Goal: Task Accomplishment & Management: Use online tool/utility

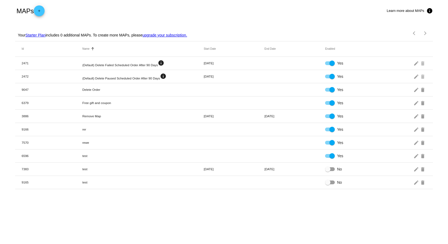
click at [215, 7] on div "MAPs add Learn more about MAPs info" at bounding box center [223, 11] width 417 height 22
click at [246, 7] on div "MAPs add Learn more about MAPs info" at bounding box center [223, 11] width 417 height 22
drag, startPoint x: 257, startPoint y: 5, endPoint x: 267, endPoint y: 5, distance: 10.5
click at [257, 5] on div "MAPs add Learn more about MAPs info" at bounding box center [223, 11] width 417 height 22
click at [270, 5] on div "MAPs add Learn more about MAPs info" at bounding box center [223, 11] width 417 height 22
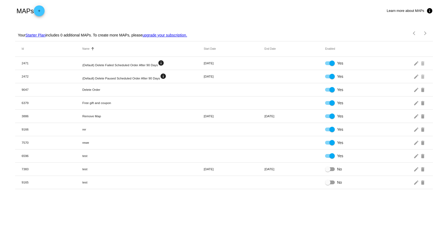
click at [281, 5] on div "MAPs add Learn more about MAPs info" at bounding box center [223, 11] width 417 height 22
click at [283, 5] on div "MAPs add Learn more about MAPs info" at bounding box center [223, 11] width 417 height 22
drag, startPoint x: 267, startPoint y: 5, endPoint x: 246, endPoint y: 5, distance: 21.9
click at [266, 5] on div "MAPs add Learn more about MAPs info" at bounding box center [223, 11] width 417 height 22
click at [242, 5] on div "MAPs add Learn more about MAPs info" at bounding box center [223, 11] width 417 height 22
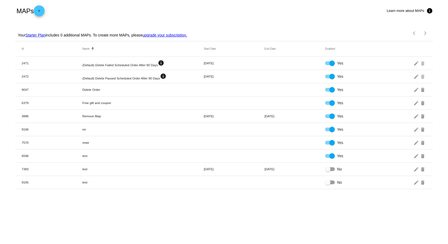
click at [230, 6] on div "MAPs add Learn more about MAPs info" at bounding box center [223, 11] width 417 height 22
drag, startPoint x: 243, startPoint y: 6, endPoint x: 256, endPoint y: 6, distance: 13.2
click at [243, 6] on div "MAPs add Learn more about MAPs info" at bounding box center [223, 11] width 417 height 22
click at [257, 6] on div "MAPs add Learn more about MAPs info" at bounding box center [223, 11] width 417 height 22
click at [267, 5] on div "MAPs add Learn more about MAPs info" at bounding box center [223, 11] width 417 height 22
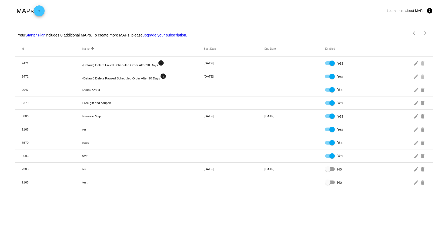
click at [271, 5] on div "MAPs add Learn more about MAPs info" at bounding box center [223, 11] width 417 height 22
drag, startPoint x: 259, startPoint y: 15, endPoint x: 204, endPoint y: 17, distance: 54.5
click at [256, 16] on div "MAPs add Learn more about MAPs info" at bounding box center [223, 11] width 417 height 22
click at [194, 17] on div "MAPs add Learn more about MAPs info" at bounding box center [223, 11] width 417 height 22
drag, startPoint x: 164, startPoint y: 18, endPoint x: 148, endPoint y: 17, distance: 15.4
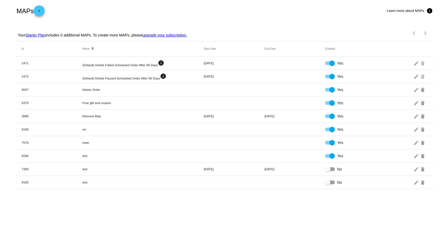
click at [163, 18] on div "MAPs add Learn more about MAPs info" at bounding box center [223, 11] width 417 height 22
click at [148, 17] on div "MAPs add Learn more about MAPs info" at bounding box center [223, 11] width 417 height 22
click at [185, 11] on div "MAPs add Learn more about MAPs info" at bounding box center [223, 11] width 417 height 22
click at [197, 10] on div "MAPs add Learn more about MAPs info" at bounding box center [223, 11] width 417 height 22
drag, startPoint x: 212, startPoint y: 10, endPoint x: 227, endPoint y: 10, distance: 15.7
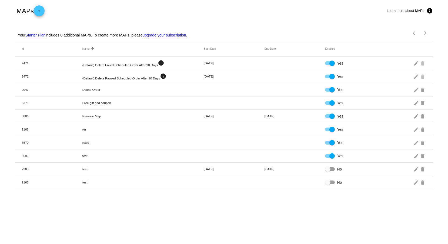
click at [212, 10] on div "MAPs add Learn more about MAPs info" at bounding box center [223, 11] width 417 height 22
drag, startPoint x: 228, startPoint y: 10, endPoint x: 243, endPoint y: 10, distance: 14.6
click at [230, 10] on div "MAPs add Learn more about MAPs info" at bounding box center [223, 11] width 417 height 22
click at [246, 10] on div "MAPs add Learn more about MAPs info" at bounding box center [223, 11] width 417 height 22
click at [260, 9] on div "MAPs add Learn more about MAPs info" at bounding box center [223, 11] width 417 height 22
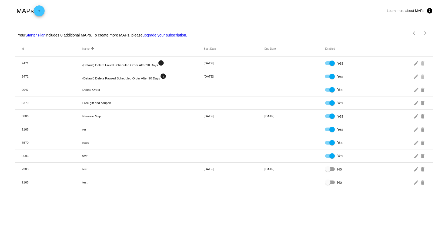
click at [274, 8] on div "MAPs add Learn more about MAPs info" at bounding box center [223, 11] width 417 height 22
click at [155, 7] on div "MAPs add Learn more about MAPs info" at bounding box center [223, 11] width 417 height 22
drag, startPoint x: 179, startPoint y: 10, endPoint x: 184, endPoint y: 10, distance: 5.7
click at [181, 10] on div "MAPs add Learn more about MAPs info" at bounding box center [223, 11] width 417 height 22
click at [200, 9] on div "MAPs add Learn more about MAPs info" at bounding box center [223, 11] width 417 height 22
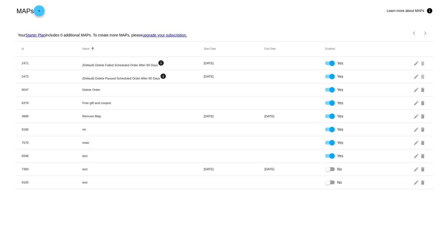
drag, startPoint x: 212, startPoint y: 7, endPoint x: 219, endPoint y: 5, distance: 7.5
click at [212, 7] on div "MAPs add Learn more about MAPs info" at bounding box center [223, 11] width 417 height 22
drag, startPoint x: 219, startPoint y: 5, endPoint x: 229, endPoint y: 5, distance: 10.5
click at [222, 5] on div "MAPs add Learn more about MAPs info" at bounding box center [223, 11] width 417 height 22
drag, startPoint x: 230, startPoint y: 5, endPoint x: 235, endPoint y: 5, distance: 5.4
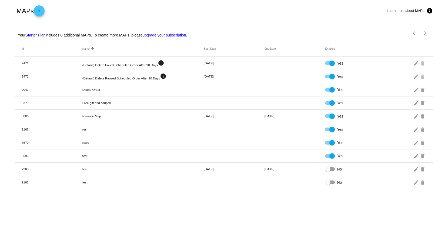
click at [231, 5] on div "MAPs add Learn more about MAPs info" at bounding box center [223, 11] width 417 height 22
click at [237, 5] on div "MAPs add Learn more about MAPs info" at bounding box center [223, 11] width 417 height 22
click at [244, 5] on div "MAPs add Learn more about MAPs info" at bounding box center [223, 11] width 417 height 22
drag, startPoint x: 251, startPoint y: 5, endPoint x: 261, endPoint y: 6, distance: 10.0
click at [253, 6] on div "MAPs add Learn more about MAPs info" at bounding box center [223, 11] width 417 height 22
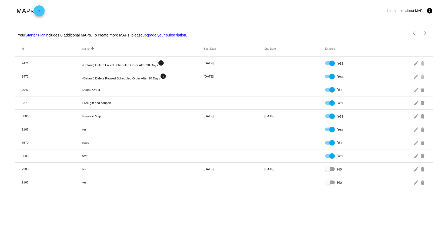
click at [264, 6] on div "MAPs add Learn more about MAPs info" at bounding box center [223, 11] width 417 height 22
click at [156, 7] on div "MAPs add Learn more about MAPs info" at bounding box center [223, 11] width 417 height 22
drag, startPoint x: 179, startPoint y: 8, endPoint x: 185, endPoint y: 8, distance: 5.9
click at [179, 8] on div "MAPs add Learn more about MAPs info" at bounding box center [223, 11] width 417 height 22
click at [195, 8] on div "MAPs add Learn more about MAPs info" at bounding box center [223, 11] width 417 height 22
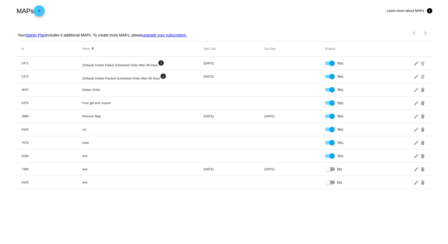
click at [208, 7] on div "MAPs add Learn more about MAPs info" at bounding box center [223, 11] width 417 height 22
click at [216, 7] on div "MAPs add Learn more about MAPs info" at bounding box center [223, 11] width 417 height 22
click at [224, 6] on div "MAPs add Learn more about MAPs info" at bounding box center [223, 11] width 417 height 22
click at [152, 7] on div "MAPs add Learn more about MAPs info" at bounding box center [223, 11] width 417 height 22
drag, startPoint x: 172, startPoint y: 7, endPoint x: 182, endPoint y: 8, distance: 10.0
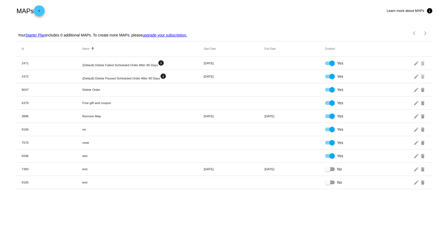
click at [174, 8] on div "MAPs add Learn more about MAPs info" at bounding box center [223, 11] width 417 height 22
click at [195, 9] on div "MAPs add Learn more about MAPs info" at bounding box center [223, 11] width 417 height 22
click at [214, 9] on div "MAPs add Learn more about MAPs info" at bounding box center [223, 11] width 417 height 22
drag, startPoint x: 224, startPoint y: 8, endPoint x: 234, endPoint y: 7, distance: 9.8
click at [227, 8] on div "MAPs add Learn more about MAPs info" at bounding box center [223, 11] width 417 height 22
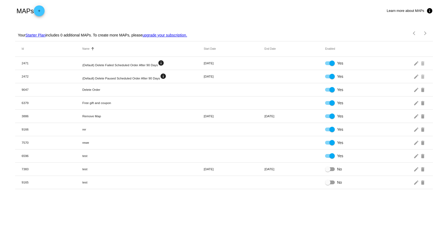
drag, startPoint x: 235, startPoint y: 7, endPoint x: 245, endPoint y: 6, distance: 9.8
click at [239, 7] on div "MAPs add Learn more about MAPs info" at bounding box center [223, 11] width 417 height 22
click at [255, 4] on div "MAPs add Learn more about MAPs info" at bounding box center [223, 11] width 417 height 22
click at [198, 16] on div "MAPs add Learn more about MAPs info" at bounding box center [223, 11] width 417 height 22
click at [163, 13] on div "MAPs add Learn more about MAPs info" at bounding box center [223, 11] width 417 height 22
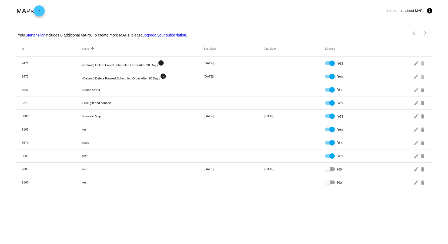
click at [129, 13] on div "MAPs add Learn more about MAPs info" at bounding box center [223, 11] width 417 height 22
drag, startPoint x: 161, startPoint y: 10, endPoint x: 165, endPoint y: 10, distance: 3.5
click at [162, 10] on div "MAPs add Learn more about MAPs info" at bounding box center [223, 11] width 417 height 22
click at [188, 9] on div "MAPs add Learn more about MAPs info" at bounding box center [223, 11] width 417 height 22
click at [206, 9] on div "MAPs add Learn more about MAPs info" at bounding box center [223, 11] width 417 height 22
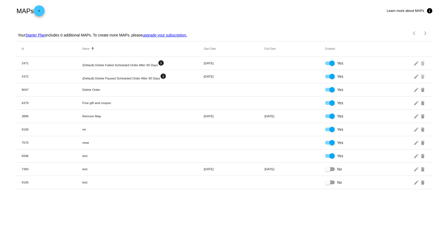
click at [224, 9] on div "MAPs add Learn more about MAPs info" at bounding box center [223, 11] width 417 height 22
drag, startPoint x: 235, startPoint y: 9, endPoint x: 243, endPoint y: 9, distance: 8.9
click at [235, 9] on div "MAPs add Learn more about MAPs info" at bounding box center [223, 11] width 417 height 22
click at [248, 8] on div "MAPs add Learn more about MAPs info" at bounding box center [223, 11] width 417 height 22
drag, startPoint x: 268, startPoint y: 6, endPoint x: 273, endPoint y: 5, distance: 5.5
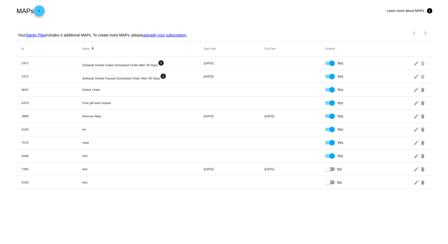
click at [269, 6] on div "MAPs add Learn more about MAPs info" at bounding box center [223, 11] width 417 height 22
click at [283, 3] on div "MAPs add Learn more about MAPs info" at bounding box center [223, 11] width 417 height 22
click at [233, 7] on div "MAPs add Learn more about MAPs info" at bounding box center [223, 11] width 417 height 22
click at [216, 10] on div "MAPs add Learn more about MAPs info" at bounding box center [223, 11] width 417 height 22
click at [194, 10] on div "MAPs add Learn more about MAPs info" at bounding box center [223, 11] width 417 height 22
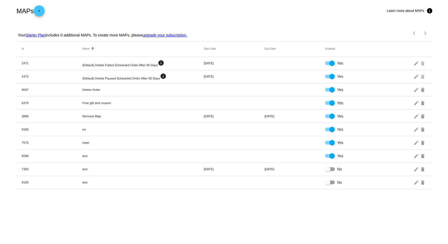
drag, startPoint x: 165, startPoint y: 11, endPoint x: 141, endPoint y: 11, distance: 23.8
click at [163, 11] on div "MAPs add Learn more about MAPs info" at bounding box center [223, 11] width 417 height 22
click at [133, 12] on div "MAPs add Learn more about MAPs info" at bounding box center [223, 11] width 417 height 22
drag, startPoint x: 174, startPoint y: 12, endPoint x: 198, endPoint y: 12, distance: 23.8
click at [177, 12] on div "MAPs add Learn more about MAPs info" at bounding box center [223, 11] width 417 height 22
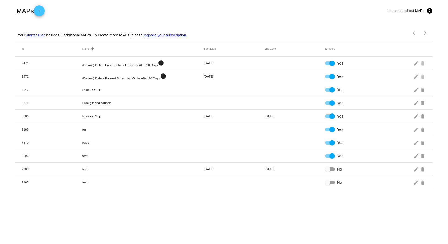
click at [204, 12] on div "MAPs add Learn more about MAPs info" at bounding box center [223, 11] width 417 height 22
click at [219, 12] on div "MAPs add Learn more about MAPs info" at bounding box center [223, 11] width 417 height 22
drag, startPoint x: 231, startPoint y: 12, endPoint x: 234, endPoint y: 13, distance: 3.0
click at [233, 13] on div "MAPs add Learn more about MAPs info" at bounding box center [223, 11] width 417 height 22
click at [236, 13] on div "MAPs add Learn more about MAPs info" at bounding box center [223, 11] width 417 height 22
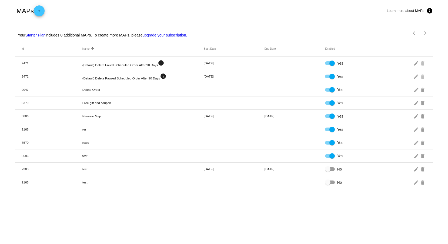
click at [206, 13] on div "MAPs add Learn more about MAPs info" at bounding box center [223, 11] width 417 height 22
drag, startPoint x: 194, startPoint y: 13, endPoint x: 177, endPoint y: 12, distance: 17.0
click at [193, 13] on div "MAPs add Learn more about MAPs info" at bounding box center [223, 11] width 417 height 22
click at [162, 10] on div "MAPs add Learn more about MAPs info" at bounding box center [223, 11] width 417 height 22
click at [140, 8] on div "MAPs add Learn more about MAPs info" at bounding box center [223, 11] width 417 height 22
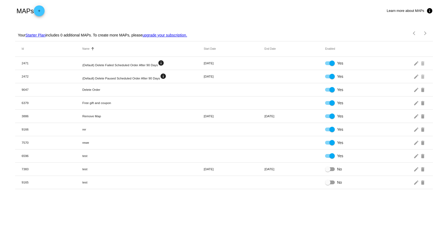
click at [167, 7] on div "MAPs add Learn more about MAPs info" at bounding box center [223, 11] width 417 height 22
drag, startPoint x: 193, startPoint y: 7, endPoint x: 202, endPoint y: 7, distance: 8.6
click at [194, 7] on div "MAPs add Learn more about MAPs info" at bounding box center [223, 11] width 417 height 22
drag, startPoint x: 202, startPoint y: 7, endPoint x: 207, endPoint y: 8, distance: 4.9
click at [205, 8] on div "MAPs add Learn more about MAPs info" at bounding box center [223, 11] width 417 height 22
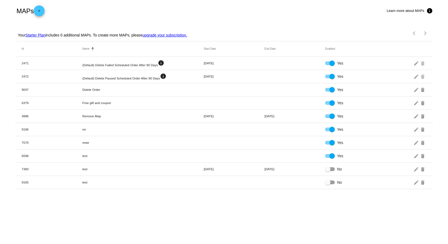
click at [214, 8] on div "MAPs add Learn more about MAPs info" at bounding box center [223, 11] width 417 height 22
click at [211, 9] on div "MAPs add Learn more about MAPs info" at bounding box center [223, 11] width 417 height 22
click at [228, 9] on div "MAPs add Learn more about MAPs info" at bounding box center [223, 11] width 417 height 22
drag, startPoint x: 234, startPoint y: 9, endPoint x: 240, endPoint y: 9, distance: 6.2
click at [235, 9] on div "MAPs add Learn more about MAPs info" at bounding box center [223, 11] width 417 height 22
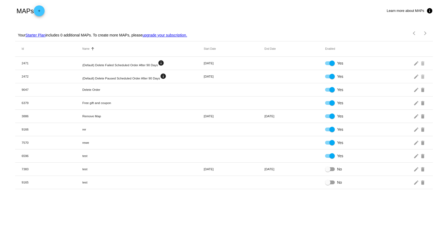
drag, startPoint x: 242, startPoint y: 9, endPoint x: 245, endPoint y: 9, distance: 3.2
click at [243, 9] on div "MAPs add Learn more about MAPs info" at bounding box center [223, 11] width 417 height 22
drag, startPoint x: 255, startPoint y: 8, endPoint x: 259, endPoint y: 8, distance: 4.1
click at [255, 8] on div "MAPs add Learn more about MAPs info" at bounding box center [223, 11] width 417 height 22
click at [275, 6] on div "MAPs add Learn more about MAPs info" at bounding box center [223, 11] width 417 height 22
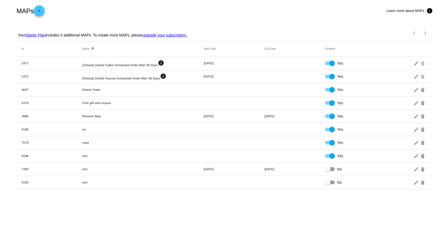
click at [303, 5] on div "MAPs add Learn more about MAPs info" at bounding box center [223, 11] width 417 height 22
click at [238, 5] on div "MAPs add Learn more about MAPs info" at bounding box center [223, 11] width 417 height 22
click at [182, 5] on div "MAPs add Learn more about MAPs info" at bounding box center [223, 11] width 417 height 22
drag, startPoint x: 213, startPoint y: 5, endPoint x: 224, endPoint y: 6, distance: 11.3
click at [213, 6] on div "MAPs add Learn more about MAPs info" at bounding box center [223, 11] width 417 height 22
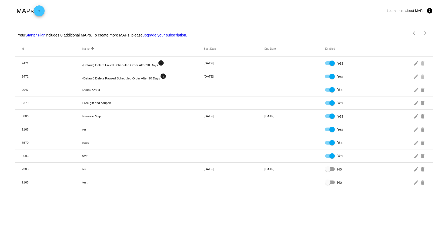
click at [226, 6] on div "MAPs add Learn more about MAPs info" at bounding box center [223, 11] width 417 height 22
click at [242, 5] on div "MAPs add Learn more about MAPs info" at bounding box center [223, 11] width 417 height 22
click at [184, 11] on div "MAPs add Learn more about MAPs info" at bounding box center [223, 11] width 417 height 22
click at [206, 12] on div "MAPs add Learn more about MAPs info" at bounding box center [223, 11] width 417 height 22
drag, startPoint x: 222, startPoint y: 13, endPoint x: 227, endPoint y: 13, distance: 5.1
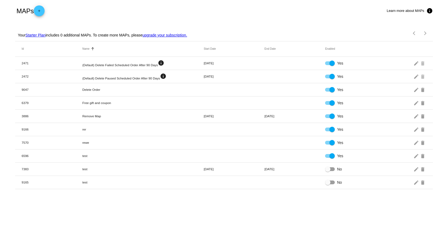
click at [222, 13] on div "MAPs add Learn more about MAPs info" at bounding box center [223, 11] width 417 height 22
click at [228, 13] on div "MAPs add Learn more about MAPs info" at bounding box center [223, 11] width 417 height 22
click at [165, 12] on div "MAPs add Learn more about MAPs info" at bounding box center [223, 11] width 417 height 22
click at [186, 12] on div "MAPs add Learn more about MAPs info" at bounding box center [223, 11] width 417 height 22
drag, startPoint x: 194, startPoint y: 11, endPoint x: 199, endPoint y: 11, distance: 4.9
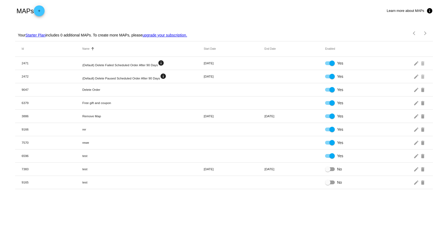
click at [195, 11] on div "MAPs add Learn more about MAPs info" at bounding box center [223, 11] width 417 height 22
drag, startPoint x: 199, startPoint y: 11, endPoint x: 205, endPoint y: 11, distance: 6.2
click at [199, 11] on div "MAPs add Learn more about MAPs info" at bounding box center [223, 11] width 417 height 22
click at [205, 11] on div "MAPs add Learn more about MAPs info" at bounding box center [223, 11] width 417 height 22
click at [222, 10] on div "MAPs add Learn more about MAPs info" at bounding box center [223, 11] width 417 height 22
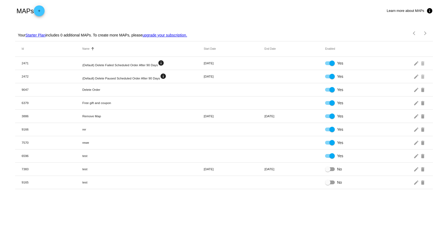
click at [240, 11] on div "MAPs add Learn more about MAPs info" at bounding box center [223, 11] width 417 height 22
click at [252, 11] on div "MAPs add Learn more about MAPs info" at bounding box center [223, 11] width 417 height 22
click at [267, 9] on div "MAPs add Learn more about MAPs info" at bounding box center [223, 11] width 417 height 22
click at [278, 7] on div "MAPs add Learn more about MAPs info" at bounding box center [223, 11] width 417 height 22
click at [274, 7] on div "MAPs add Learn more about MAPs info" at bounding box center [223, 11] width 417 height 22
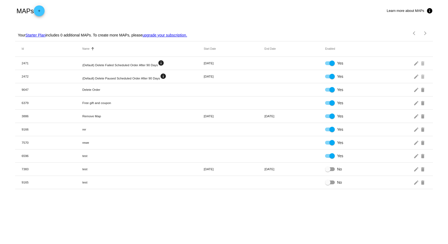
drag, startPoint x: 255, startPoint y: 5, endPoint x: 249, endPoint y: 5, distance: 6.5
click at [255, 5] on div "MAPs add Learn more about MAPs info" at bounding box center [223, 11] width 417 height 22
click at [245, 4] on div "MAPs add Learn more about MAPs info" at bounding box center [223, 11] width 417 height 22
click at [227, 5] on div "MAPs add Learn more about MAPs info" at bounding box center [223, 11] width 417 height 22
click at [220, 6] on div "MAPs add Learn more about MAPs info" at bounding box center [223, 11] width 417 height 22
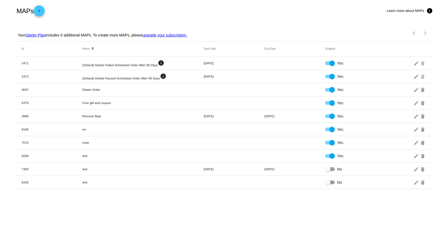
drag, startPoint x: 206, startPoint y: 8, endPoint x: 200, endPoint y: 8, distance: 6.2
click at [206, 8] on div "MAPs add Learn more about MAPs info" at bounding box center [223, 11] width 417 height 22
click at [187, 8] on div "MAPs add Learn more about MAPs info" at bounding box center [223, 11] width 417 height 22
click at [198, 8] on div "MAPs add Learn more about MAPs info" at bounding box center [223, 11] width 417 height 22
click at [204, 8] on div "MAPs add Learn more about MAPs info" at bounding box center [223, 11] width 417 height 22
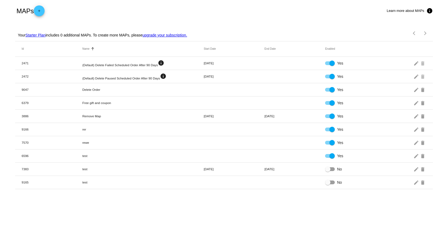
drag, startPoint x: 225, startPoint y: 7, endPoint x: 228, endPoint y: 7, distance: 3.2
click at [225, 7] on div "MAPs add Learn more about MAPs info" at bounding box center [223, 11] width 417 height 22
click at [238, 7] on div "MAPs add Learn more about MAPs info" at bounding box center [223, 11] width 417 height 22
click at [242, 7] on div "MAPs add Learn more about MAPs info" at bounding box center [223, 11] width 417 height 22
click at [168, 7] on div "MAPs add Learn more about MAPs info" at bounding box center [223, 11] width 417 height 22
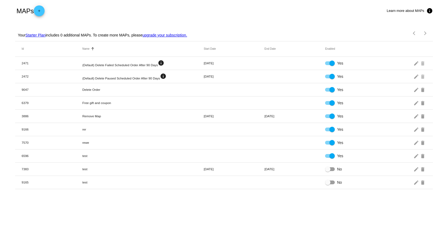
drag, startPoint x: 182, startPoint y: 6, endPoint x: 193, endPoint y: 6, distance: 10.5
click at [183, 6] on div "MAPs add Learn more about MAPs info" at bounding box center [223, 11] width 417 height 22
click at [195, 6] on div "MAPs add Learn more about MAPs info" at bounding box center [223, 11] width 417 height 22
click at [209, 6] on div "MAPs add Learn more about MAPs info" at bounding box center [223, 11] width 417 height 22
click at [225, 8] on div "MAPs add Learn more about MAPs info" at bounding box center [223, 11] width 417 height 22
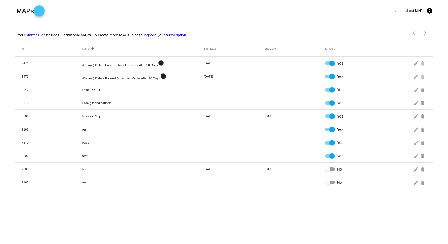
drag, startPoint x: 253, startPoint y: 9, endPoint x: 266, endPoint y: 9, distance: 12.7
click at [255, 9] on div "MAPs add Learn more about MAPs info" at bounding box center [223, 11] width 417 height 22
click at [269, 9] on div "MAPs add Learn more about MAPs info" at bounding box center [223, 11] width 417 height 22
click at [282, 7] on div "MAPs add Learn more about MAPs info" at bounding box center [223, 11] width 417 height 22
click at [284, 7] on div "MAPs add Learn more about MAPs info" at bounding box center [223, 11] width 417 height 22
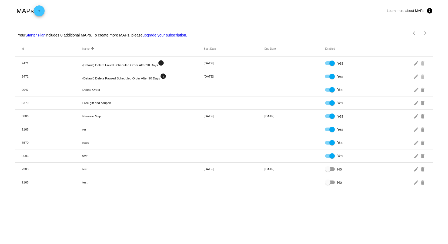
click at [228, 7] on div "MAPs add Learn more about MAPs info" at bounding box center [223, 11] width 417 height 22
click at [210, 7] on div "MAPs add Learn more about MAPs info" at bounding box center [223, 11] width 417 height 22
click at [194, 7] on div "MAPs add Learn more about MAPs info" at bounding box center [223, 11] width 417 height 22
click at [180, 8] on div "MAPs add Learn more about MAPs info" at bounding box center [223, 11] width 417 height 22
click at [165, 8] on div "MAPs add Learn more about MAPs info" at bounding box center [223, 11] width 417 height 22
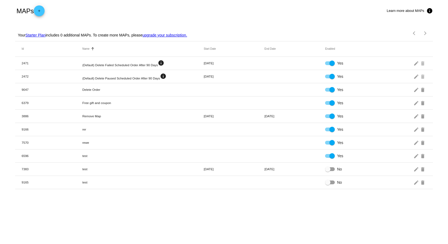
click at [150, 9] on div "MAPs add Learn more about MAPs info" at bounding box center [223, 11] width 417 height 22
click at [137, 9] on div "MAPs add Learn more about MAPs info" at bounding box center [223, 11] width 417 height 22
click at [145, 8] on div "MAPs add Learn more about MAPs info" at bounding box center [223, 11] width 417 height 22
click at [166, 7] on div "MAPs add Learn more about MAPs info" at bounding box center [223, 11] width 417 height 22
click at [130, 7] on div "MAPs add Learn more about MAPs info" at bounding box center [223, 11] width 417 height 22
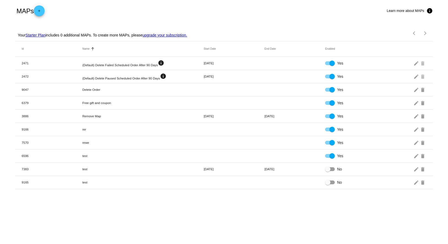
click at [159, 5] on div "MAPs add Learn more about MAPs info" at bounding box center [223, 11] width 417 height 22
click at [179, 5] on div "MAPs add Learn more about MAPs info" at bounding box center [223, 11] width 417 height 22
drag, startPoint x: 191, startPoint y: 5, endPoint x: 196, endPoint y: 5, distance: 4.9
click at [193, 5] on div "MAPs add Learn more about MAPs info" at bounding box center [223, 11] width 417 height 22
click at [205, 4] on div "MAPs add Learn more about MAPs info" at bounding box center [223, 11] width 417 height 22
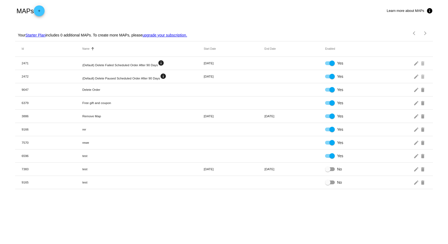
click at [213, 4] on div "MAPs add Learn more about MAPs info" at bounding box center [223, 11] width 417 height 22
click at [188, 8] on div "MAPs add Learn more about MAPs info" at bounding box center [223, 11] width 417 height 22
click at [176, 8] on div "MAPs add Learn more about MAPs info" at bounding box center [223, 11] width 417 height 22
click at [188, 8] on div "MAPs add Learn more about MAPs info" at bounding box center [223, 11] width 417 height 22
click at [199, 8] on div "MAPs add Learn more about MAPs info" at bounding box center [223, 11] width 417 height 22
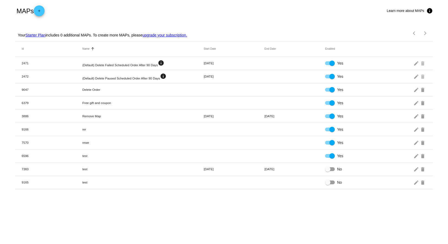
click at [179, 9] on div "MAPs add Learn more about MAPs info" at bounding box center [223, 11] width 417 height 22
drag, startPoint x: 197, startPoint y: 9, endPoint x: 213, endPoint y: 9, distance: 15.4
click at [198, 9] on div "MAPs add Learn more about MAPs info" at bounding box center [223, 11] width 417 height 22
click at [214, 10] on div "MAPs add Learn more about MAPs info" at bounding box center [223, 11] width 417 height 22
click at [222, 10] on div "MAPs add Learn more about MAPs info" at bounding box center [223, 11] width 417 height 22
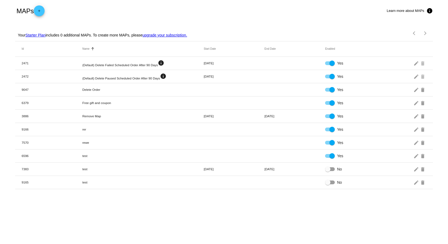
drag, startPoint x: 229, startPoint y: 10, endPoint x: 235, endPoint y: 9, distance: 6.8
click at [229, 10] on div "MAPs add Learn more about MAPs info" at bounding box center [223, 11] width 417 height 22
click at [238, 9] on div "MAPs add Learn more about MAPs info" at bounding box center [223, 11] width 417 height 22
click at [244, 9] on div "MAPs add Learn more about MAPs info" at bounding box center [223, 11] width 417 height 22
click at [251, 9] on div "MAPs add Learn more about MAPs info" at bounding box center [223, 11] width 417 height 22
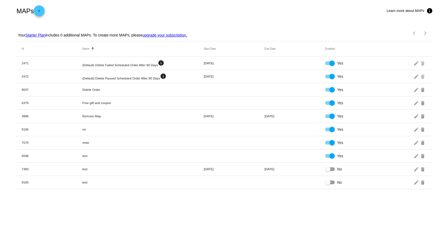
click at [276, 3] on div "MAPs add Learn more about MAPs info" at bounding box center [223, 11] width 417 height 22
click at [284, 5] on div "MAPs add Learn more about MAPs info" at bounding box center [223, 11] width 417 height 22
click at [246, 6] on div "MAPs add Learn more about MAPs info" at bounding box center [223, 11] width 417 height 22
drag, startPoint x: 224, startPoint y: 6, endPoint x: 198, endPoint y: 9, distance: 26.0
click at [223, 7] on div "MAPs add Learn more about MAPs info" at bounding box center [223, 11] width 417 height 22
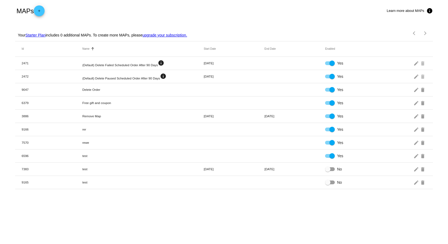
click at [194, 10] on div "MAPs add Learn more about MAPs info" at bounding box center [223, 11] width 417 height 22
drag, startPoint x: 191, startPoint y: 10, endPoint x: 202, endPoint y: 11, distance: 10.9
click at [194, 11] on div "MAPs add Learn more about MAPs info" at bounding box center [223, 11] width 417 height 22
drag, startPoint x: 206, startPoint y: 11, endPoint x: 212, endPoint y: 10, distance: 6.3
click at [208, 11] on div "MAPs add Learn more about MAPs info" at bounding box center [223, 11] width 417 height 22
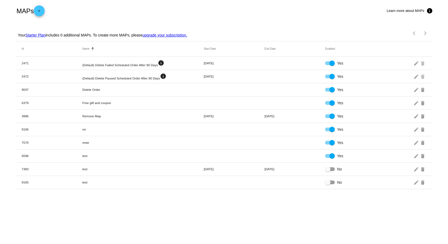
click at [218, 10] on div "MAPs add Learn more about MAPs info" at bounding box center [223, 11] width 417 height 22
click at [228, 9] on div "MAPs add Learn more about MAPs info" at bounding box center [223, 11] width 417 height 22
click at [235, 9] on div "MAPs add Learn more about MAPs info" at bounding box center [223, 11] width 417 height 22
click at [277, 11] on div "MAPs add Learn more about MAPs info" at bounding box center [223, 11] width 417 height 22
click at [260, 9] on div "MAPs add Learn more about MAPs info" at bounding box center [223, 11] width 417 height 22
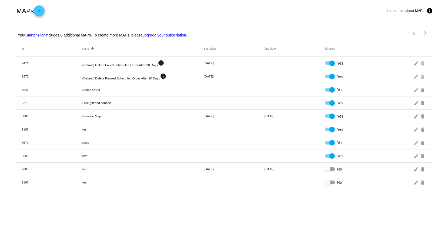
click at [245, 9] on div "MAPs add Learn more about MAPs info" at bounding box center [223, 11] width 417 height 22
click at [233, 9] on div "MAPs add Learn more about MAPs info" at bounding box center [223, 11] width 417 height 22
drag, startPoint x: 217, startPoint y: 9, endPoint x: 205, endPoint y: 9, distance: 12.1
click at [216, 9] on div "MAPs add Learn more about MAPs info" at bounding box center [223, 11] width 417 height 22
click at [198, 9] on div "MAPs add Learn more about MAPs info" at bounding box center [223, 11] width 417 height 22
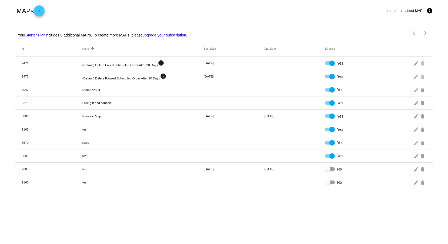
click at [189, 9] on div "MAPs add Learn more about MAPs info" at bounding box center [223, 11] width 417 height 22
click at [201, 9] on div "MAPs add Learn more about MAPs info" at bounding box center [223, 11] width 417 height 22
click at [210, 8] on div "MAPs add Learn more about MAPs info" at bounding box center [223, 11] width 417 height 22
drag, startPoint x: 216, startPoint y: 6, endPoint x: 221, endPoint y: 6, distance: 4.3
click at [217, 6] on div "MAPs add Learn more about MAPs info" at bounding box center [223, 11] width 417 height 22
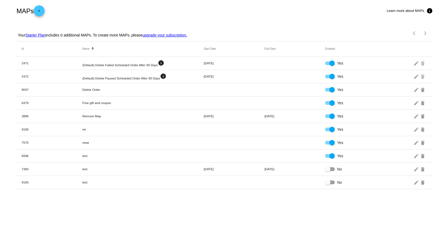
drag, startPoint x: 223, startPoint y: 5, endPoint x: 226, endPoint y: 5, distance: 3.3
click at [224, 5] on div "MAPs add Learn more about MAPs info" at bounding box center [223, 11] width 417 height 22
click at [228, 5] on div "MAPs add Learn more about MAPs info" at bounding box center [223, 11] width 417 height 22
click at [165, 11] on div "MAPs add Learn more about MAPs info" at bounding box center [223, 11] width 417 height 22
click at [195, 7] on div "MAPs add Learn more about MAPs info" at bounding box center [223, 11] width 417 height 22
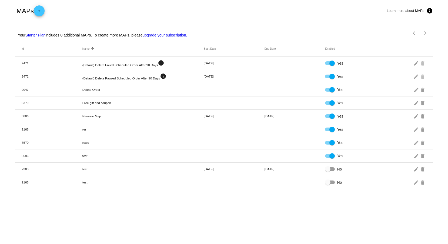
click at [219, 6] on div "MAPs add Learn more about MAPs info" at bounding box center [223, 11] width 417 height 22
drag, startPoint x: 231, startPoint y: 5, endPoint x: 241, endPoint y: 4, distance: 10.7
click at [232, 5] on div "MAPs add Learn more about MAPs info" at bounding box center [223, 11] width 417 height 22
click at [242, 4] on div "MAPs add Learn more about MAPs info" at bounding box center [223, 11] width 417 height 22
click at [245, 3] on div "MAPs add Learn more about MAPs info" at bounding box center [223, 11] width 417 height 22
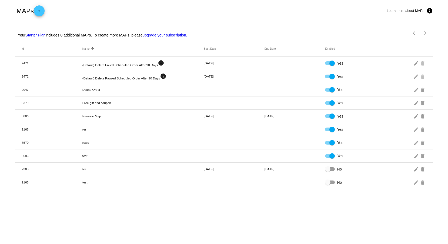
click at [252, 2] on div "MAPs add Learn more about MAPs info" at bounding box center [223, 11] width 417 height 22
click at [284, 6] on div "MAPs add Learn more about MAPs info" at bounding box center [223, 11] width 417 height 22
click at [242, 10] on div "MAPs add Learn more about MAPs info" at bounding box center [223, 11] width 417 height 22
drag, startPoint x: 215, startPoint y: 11, endPoint x: 210, endPoint y: 11, distance: 4.9
click at [214, 11] on div "MAPs add Learn more about MAPs info" at bounding box center [223, 11] width 417 height 22
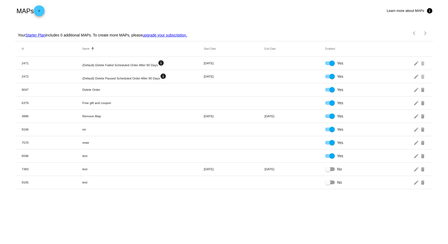
click at [208, 11] on div "MAPs add Learn more about MAPs info" at bounding box center [223, 11] width 417 height 22
click at [221, 10] on div "MAPs add Learn more about MAPs info" at bounding box center [223, 11] width 417 height 22
click at [243, 10] on div "MAPs add Learn more about MAPs info" at bounding box center [223, 11] width 417 height 22
drag, startPoint x: 252, startPoint y: 10, endPoint x: 259, endPoint y: 9, distance: 6.5
click at [252, 10] on div "MAPs add Learn more about MAPs info" at bounding box center [223, 11] width 417 height 22
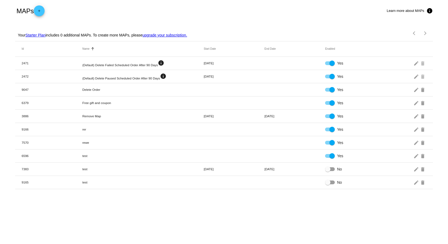
click at [259, 9] on div "MAPs add Learn more about MAPs info" at bounding box center [223, 11] width 417 height 22
click at [272, 7] on div "MAPs add Learn more about MAPs info" at bounding box center [223, 11] width 417 height 22
click at [209, 7] on div "MAPs add Learn more about MAPs info" at bounding box center [223, 11] width 417 height 22
drag, startPoint x: 233, startPoint y: 7, endPoint x: 246, endPoint y: 7, distance: 13.0
click at [235, 7] on div "MAPs add Learn more about MAPs info" at bounding box center [223, 11] width 417 height 22
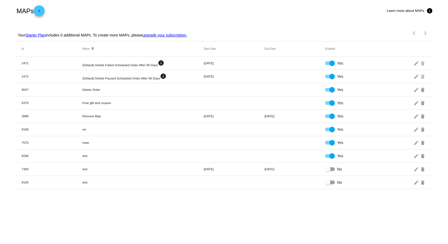
drag, startPoint x: 251, startPoint y: 7, endPoint x: 257, endPoint y: 7, distance: 6.2
click at [252, 7] on div "MAPs add Learn more about MAPs info" at bounding box center [223, 11] width 417 height 22
click at [257, 7] on div "MAPs add Learn more about MAPs info" at bounding box center [223, 11] width 417 height 22
click at [282, 6] on div "MAPs add Learn more about MAPs info" at bounding box center [223, 11] width 417 height 22
click at [192, 7] on div "MAPs add Learn more about MAPs info" at bounding box center [223, 11] width 417 height 22
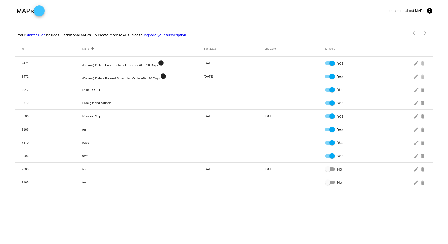
click at [213, 7] on div "MAPs add Learn more about MAPs info" at bounding box center [223, 11] width 417 height 22
click at [222, 7] on div "MAPs add Learn more about MAPs info" at bounding box center [223, 11] width 417 height 22
click at [229, 7] on div "MAPs add Learn more about MAPs info" at bounding box center [223, 11] width 417 height 22
click at [235, 7] on div "MAPs add Learn more about MAPs info" at bounding box center [223, 11] width 417 height 22
drag, startPoint x: 189, startPoint y: 8, endPoint x: 213, endPoint y: 5, distance: 24.4
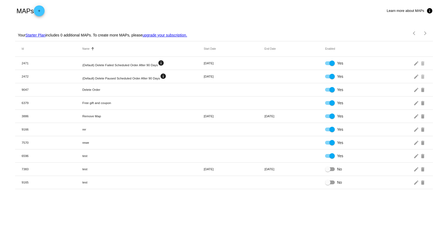
click at [189, 8] on div "MAPs add Learn more about MAPs info" at bounding box center [223, 11] width 417 height 22
drag, startPoint x: 214, startPoint y: 5, endPoint x: 221, endPoint y: 5, distance: 7.3
click at [214, 5] on div "MAPs add Learn more about MAPs info" at bounding box center [223, 11] width 417 height 22
click at [226, 4] on div "MAPs add Learn more about MAPs info" at bounding box center [223, 11] width 417 height 22
click at [235, 4] on div "MAPs add Learn more about MAPs info" at bounding box center [223, 11] width 417 height 22
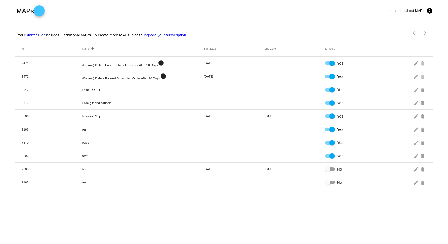
drag, startPoint x: 240, startPoint y: 5, endPoint x: 246, endPoint y: 5, distance: 5.4
click at [242, 5] on div "MAPs add Learn more about MAPs info" at bounding box center [223, 11] width 417 height 22
click at [246, 5] on div "MAPs add Learn more about MAPs info" at bounding box center [223, 11] width 417 height 22
click at [170, 10] on div "MAPs add Learn more about MAPs info" at bounding box center [223, 11] width 417 height 22
click at [199, 10] on div "MAPs add Learn more about MAPs info" at bounding box center [223, 11] width 417 height 22
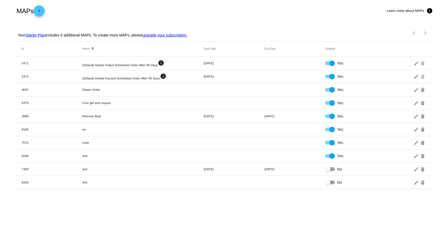
click at [218, 7] on div "MAPs add Learn more about MAPs info" at bounding box center [223, 11] width 417 height 22
drag, startPoint x: 221, startPoint y: 7, endPoint x: 230, endPoint y: 7, distance: 8.9
click at [222, 7] on div "MAPs add Learn more about MAPs info" at bounding box center [223, 11] width 417 height 22
click at [231, 7] on div "MAPs add Learn more about MAPs info" at bounding box center [223, 11] width 417 height 22
click at [235, 7] on div "MAPs add Learn more about MAPs info" at bounding box center [223, 11] width 417 height 22
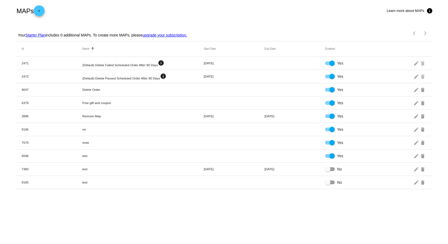
click at [172, 11] on div "MAPs add Learn more about MAPs info" at bounding box center [223, 11] width 417 height 22
click at [205, 11] on div "MAPs add Learn more about MAPs info" at bounding box center [223, 11] width 417 height 22
drag, startPoint x: 218, startPoint y: 11, endPoint x: 222, endPoint y: 12, distance: 4.4
click at [219, 11] on div "MAPs add Learn more about MAPs info" at bounding box center [223, 11] width 417 height 22
click at [224, 12] on div "MAPs add Learn more about MAPs info" at bounding box center [223, 11] width 417 height 22
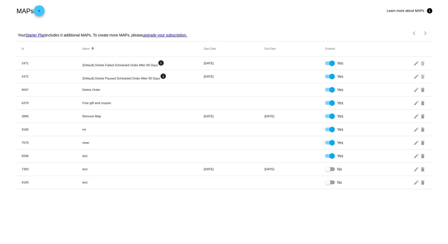
click at [230, 12] on div "MAPs add Learn more about MAPs info" at bounding box center [223, 11] width 417 height 22
click at [234, 13] on div "MAPs add Learn more about MAPs info" at bounding box center [223, 11] width 417 height 22
drag, startPoint x: 238, startPoint y: 13, endPoint x: 243, endPoint y: 13, distance: 4.9
click at [238, 13] on div "MAPs add Learn more about MAPs info" at bounding box center [223, 11] width 417 height 22
click at [245, 13] on div "MAPs add Learn more about MAPs info" at bounding box center [223, 11] width 417 height 22
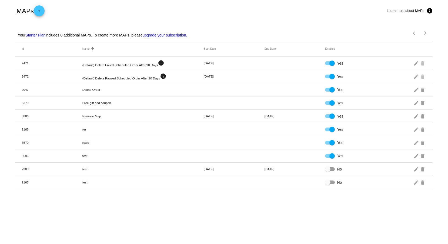
click at [226, 7] on div "MAPs add Learn more about MAPs info" at bounding box center [223, 11] width 417 height 22
click at [202, 7] on div "MAPs add Learn more about MAPs info" at bounding box center [223, 11] width 417 height 22
click at [174, 7] on div "MAPs add Learn more about MAPs info" at bounding box center [223, 11] width 417 height 22
click at [221, 7] on div "MAPs add Learn more about MAPs info" at bounding box center [223, 11] width 417 height 22
click at [188, 15] on div "MAPs add Learn more about MAPs info" at bounding box center [223, 11] width 417 height 22
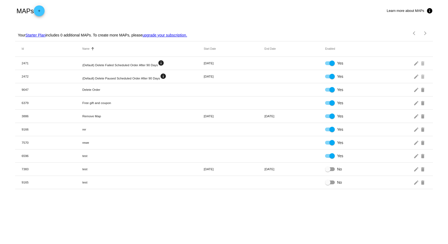
click at [223, 12] on div "MAPs add Learn more about MAPs info" at bounding box center [223, 11] width 417 height 22
click at [244, 10] on div "MAPs add Learn more about MAPs info" at bounding box center [223, 11] width 417 height 22
drag, startPoint x: 265, startPoint y: 10, endPoint x: 275, endPoint y: 10, distance: 10.0
click at [267, 10] on div "MAPs add Learn more about MAPs info" at bounding box center [223, 11] width 417 height 22
click at [282, 9] on div "MAPs add Learn more about MAPs info" at bounding box center [223, 11] width 417 height 22
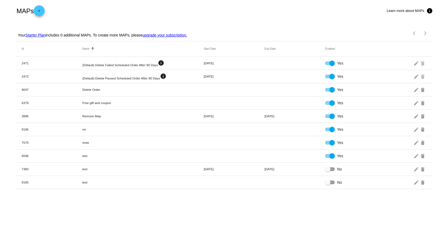
click at [140, 11] on div "MAPs add Learn more about MAPs info" at bounding box center [223, 11] width 417 height 22
drag, startPoint x: 187, startPoint y: 11, endPoint x: 207, endPoint y: 11, distance: 19.4
click at [188, 11] on div "MAPs add Learn more about MAPs info" at bounding box center [223, 11] width 417 height 22
click at [218, 11] on div "MAPs add Learn more about MAPs info" at bounding box center [223, 11] width 417 height 22
click at [235, 10] on div "MAPs add Learn more about MAPs info" at bounding box center [223, 11] width 417 height 22
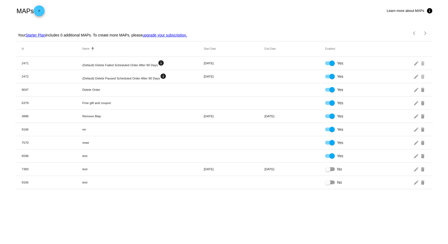
click at [249, 10] on div "MAPs add Learn more about MAPs info" at bounding box center [223, 11] width 417 height 22
click at [162, 11] on div "MAPs add Learn more about MAPs info" at bounding box center [223, 11] width 417 height 22
drag, startPoint x: 180, startPoint y: 11, endPoint x: 192, endPoint y: 12, distance: 11.6
click at [181, 12] on div "MAPs add Learn more about MAPs info" at bounding box center [223, 11] width 417 height 22
click at [194, 12] on div "MAPs add Learn more about MAPs info" at bounding box center [223, 11] width 417 height 22
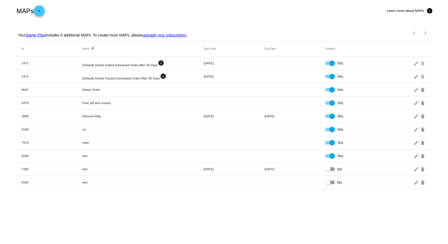
click at [204, 12] on div "MAPs add Learn more about MAPs info" at bounding box center [223, 11] width 417 height 22
click at [210, 12] on div "MAPs add Learn more about MAPs info" at bounding box center [223, 11] width 417 height 22
click at [195, 13] on div "MAPs add Learn more about MAPs info" at bounding box center [223, 11] width 417 height 22
drag, startPoint x: 207, startPoint y: 12, endPoint x: 214, endPoint y: 12, distance: 7.3
click at [208, 12] on div "MAPs add Learn more about MAPs info" at bounding box center [223, 11] width 417 height 22
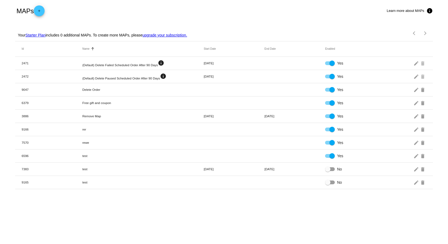
drag, startPoint x: 214, startPoint y: 12, endPoint x: 218, endPoint y: 12, distance: 3.2
click at [216, 12] on div "MAPs add Learn more about MAPs info" at bounding box center [223, 11] width 417 height 22
click at [225, 13] on div "MAPs add Learn more about MAPs info" at bounding box center [223, 11] width 417 height 22
drag, startPoint x: 233, startPoint y: 13, endPoint x: 239, endPoint y: 13, distance: 6.2
click at [233, 13] on div "MAPs add Learn more about MAPs info" at bounding box center [223, 11] width 417 height 22
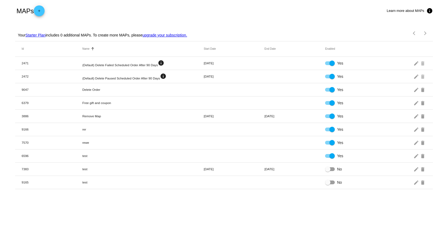
drag, startPoint x: 239, startPoint y: 13, endPoint x: 243, endPoint y: 13, distance: 3.2
click at [240, 13] on div "MAPs add Learn more about MAPs info" at bounding box center [223, 11] width 417 height 22
click at [253, 13] on div "MAPs add Learn more about MAPs info" at bounding box center [223, 11] width 417 height 22
drag, startPoint x: 267, startPoint y: 13, endPoint x: 277, endPoint y: 13, distance: 10.5
click at [269, 13] on div "MAPs add Learn more about MAPs info" at bounding box center [223, 11] width 417 height 22
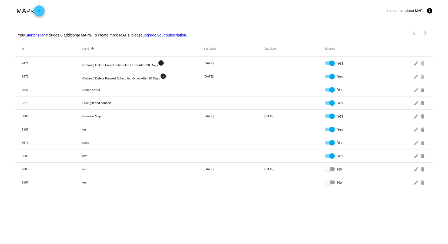
click at [282, 13] on div "MAPs add Learn more about MAPs info" at bounding box center [223, 11] width 417 height 22
click at [290, 13] on div "MAPs add Learn more about MAPs info" at bounding box center [223, 11] width 417 height 22
drag, startPoint x: 208, startPoint y: 8, endPoint x: 204, endPoint y: 8, distance: 3.8
click at [207, 8] on div "MAPs add Learn more about MAPs info" at bounding box center [223, 11] width 417 height 22
click at [170, 7] on div "MAPs add Learn more about MAPs info" at bounding box center [223, 11] width 417 height 22
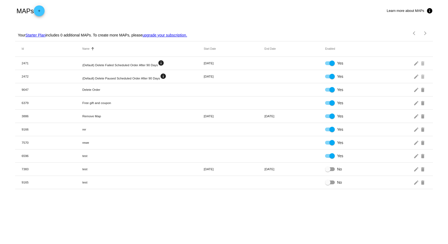
click at [187, 7] on div "MAPs add Learn more about MAPs info" at bounding box center [223, 11] width 417 height 22
drag, startPoint x: 198, startPoint y: 8, endPoint x: 205, endPoint y: 8, distance: 7.3
click at [199, 8] on div "MAPs add Learn more about MAPs info" at bounding box center [223, 11] width 417 height 22
drag, startPoint x: 211, startPoint y: 8, endPoint x: 223, endPoint y: 8, distance: 12.4
click at [213, 8] on div "MAPs add Learn more about MAPs info" at bounding box center [223, 11] width 417 height 22
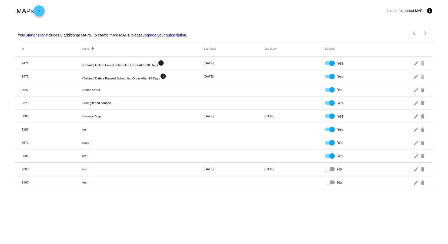
drag, startPoint x: 223, startPoint y: 8, endPoint x: 237, endPoint y: 9, distance: 13.6
click at [225, 8] on div "MAPs add Learn more about MAPs info" at bounding box center [223, 11] width 417 height 22
click at [237, 9] on div "MAPs add Learn more about MAPs info" at bounding box center [223, 11] width 417 height 22
click at [148, 9] on div "MAPs add Learn more about MAPs info" at bounding box center [223, 11] width 417 height 22
drag, startPoint x: 162, startPoint y: 9, endPoint x: 166, endPoint y: 9, distance: 4.6
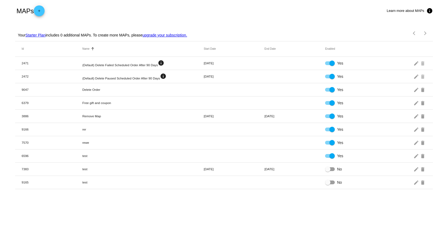
click at [162, 9] on div "MAPs add Learn more about MAPs info" at bounding box center [223, 11] width 417 height 22
drag, startPoint x: 175, startPoint y: 9, endPoint x: 175, endPoint y: 7, distance: 2.7
click at [175, 9] on div "MAPs add Learn more about MAPs info" at bounding box center [223, 11] width 417 height 22
